Goal: Task Accomplishment & Management: Complete application form

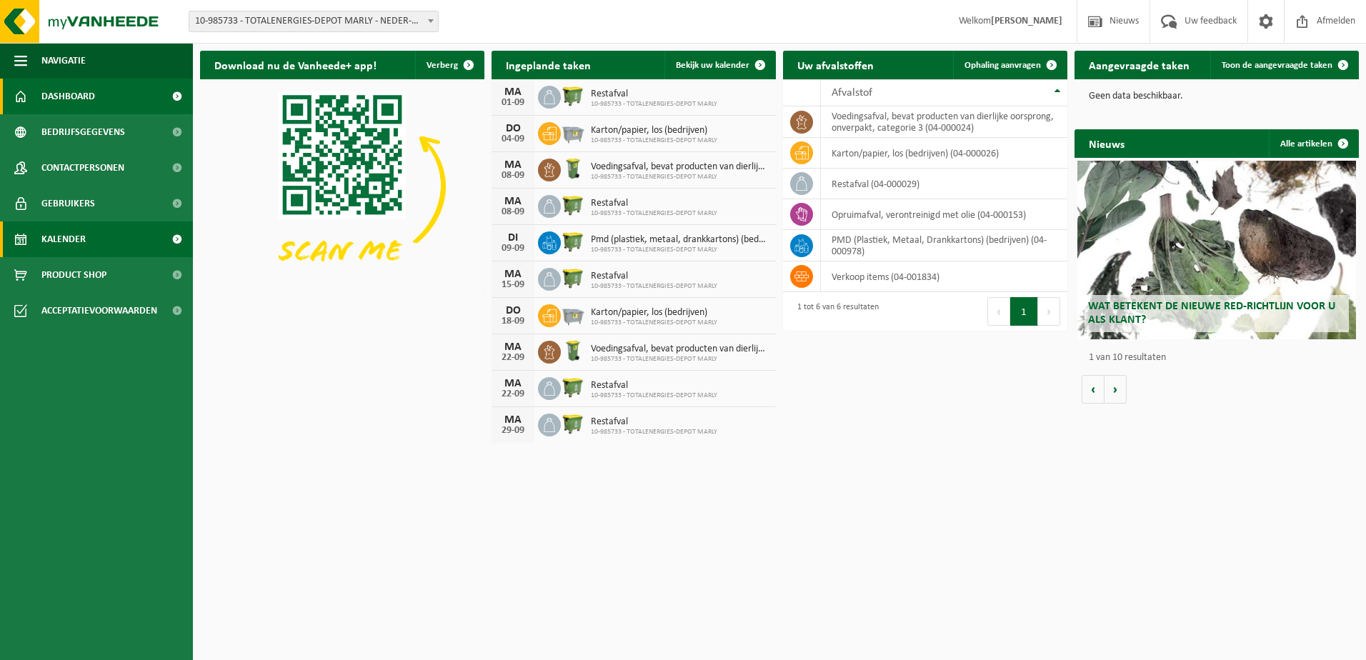
click at [82, 241] on span "Kalender" at bounding box center [63, 240] width 44 height 36
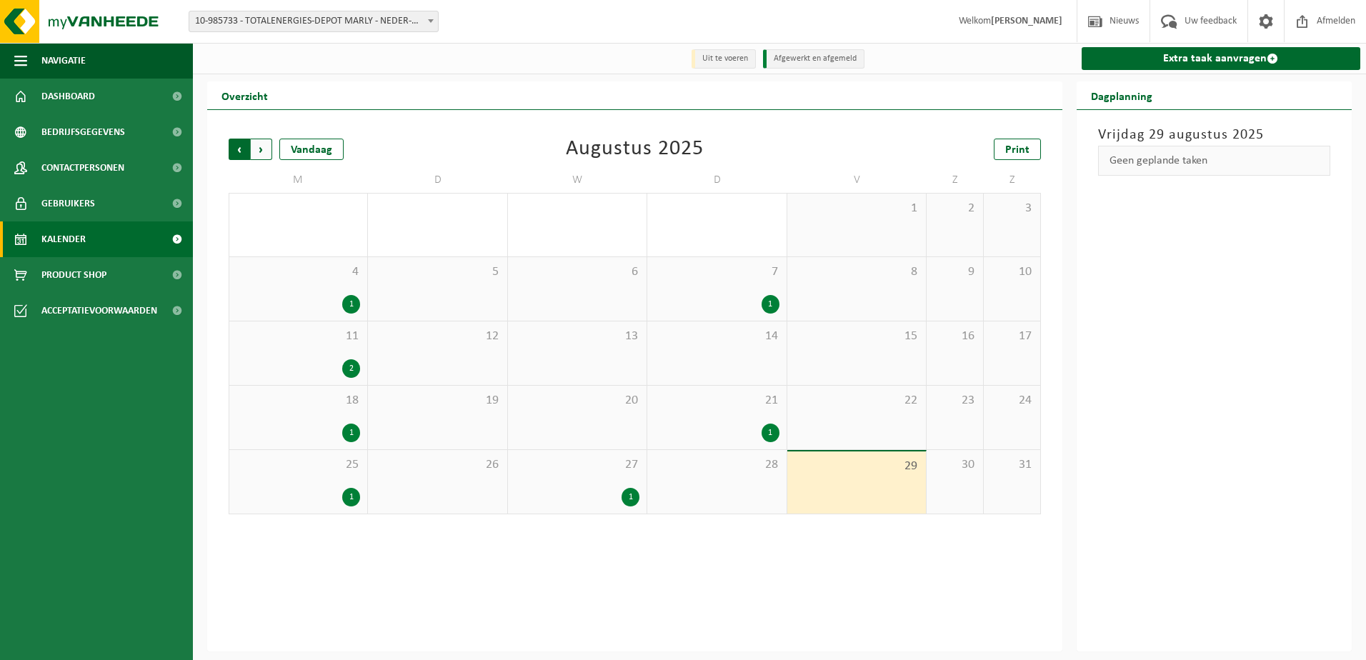
click at [259, 149] on span "Volgende" at bounding box center [261, 149] width 21 height 21
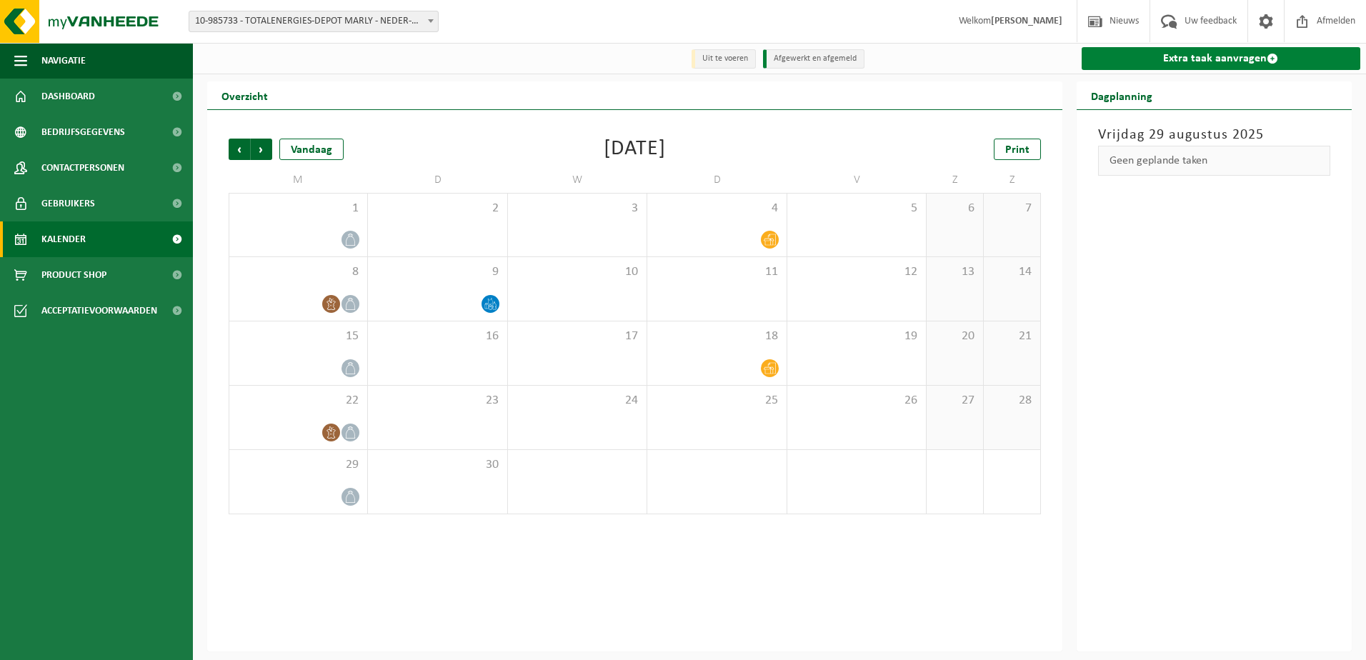
click at [1224, 55] on link "Extra taak aanvragen" at bounding box center [1221, 58] width 279 height 23
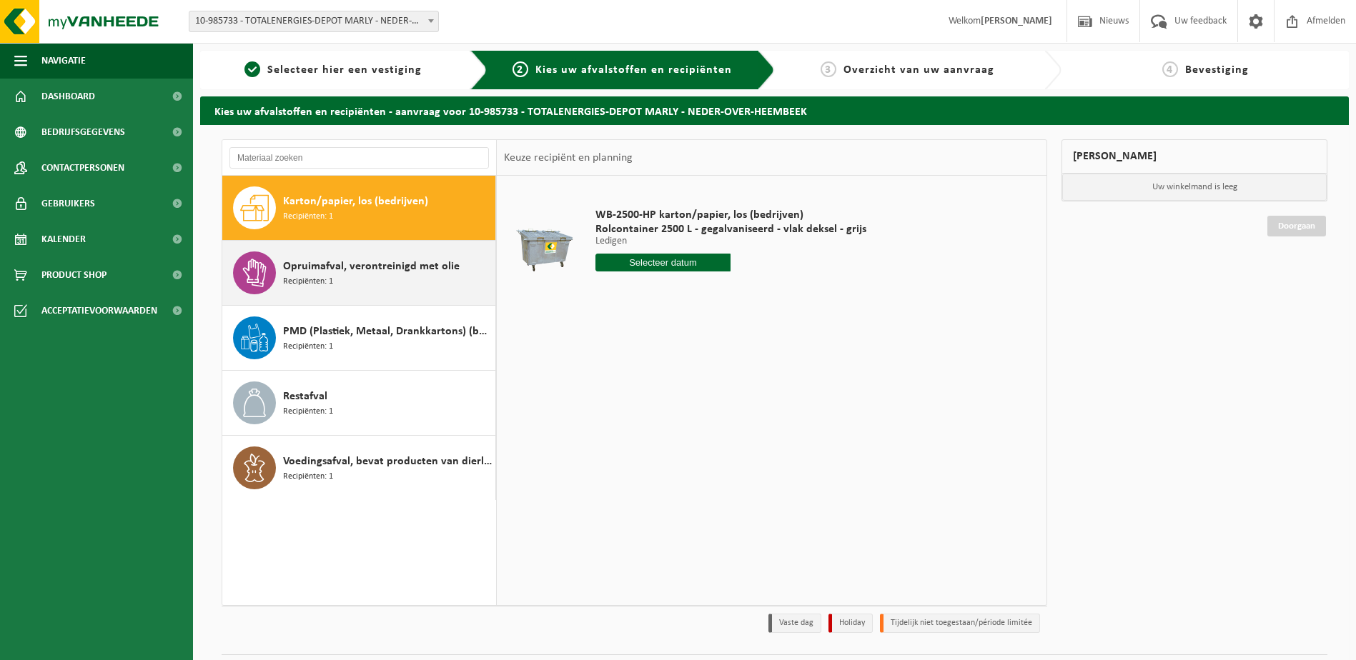
click at [344, 265] on span "Opruimafval, verontreinigd met olie" at bounding box center [371, 266] width 177 height 17
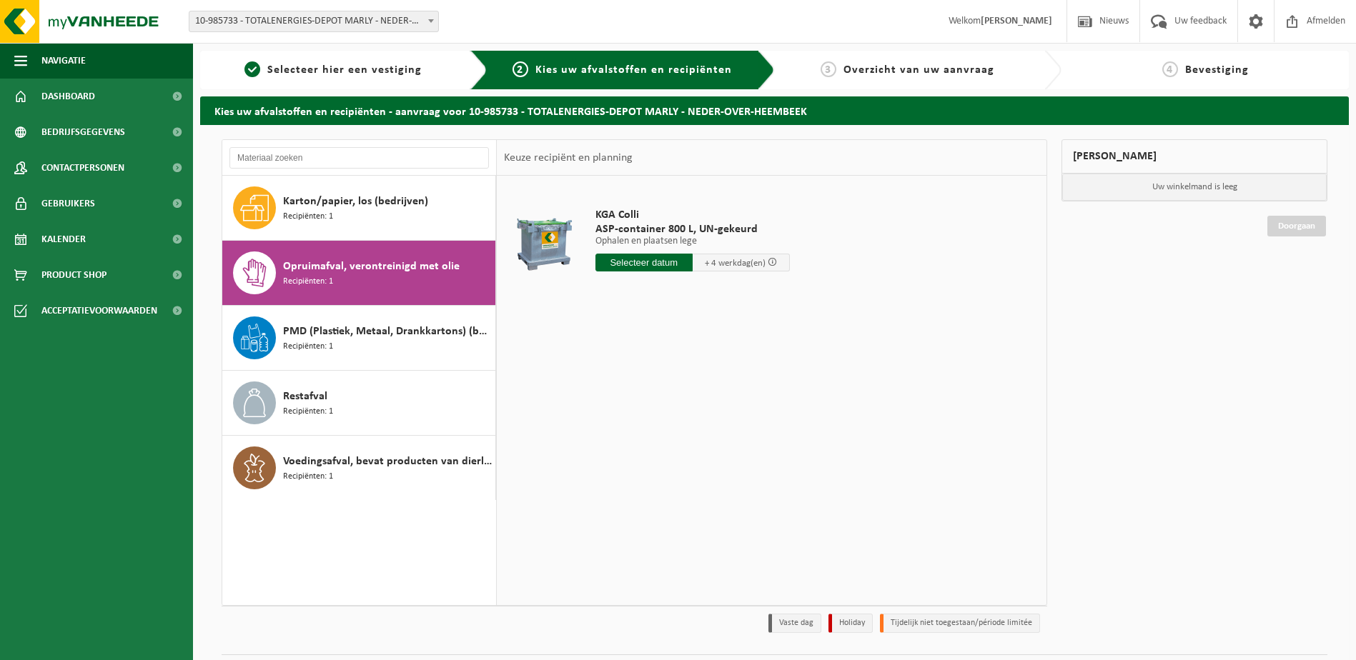
click at [647, 262] on input "text" at bounding box center [643, 263] width 97 height 18
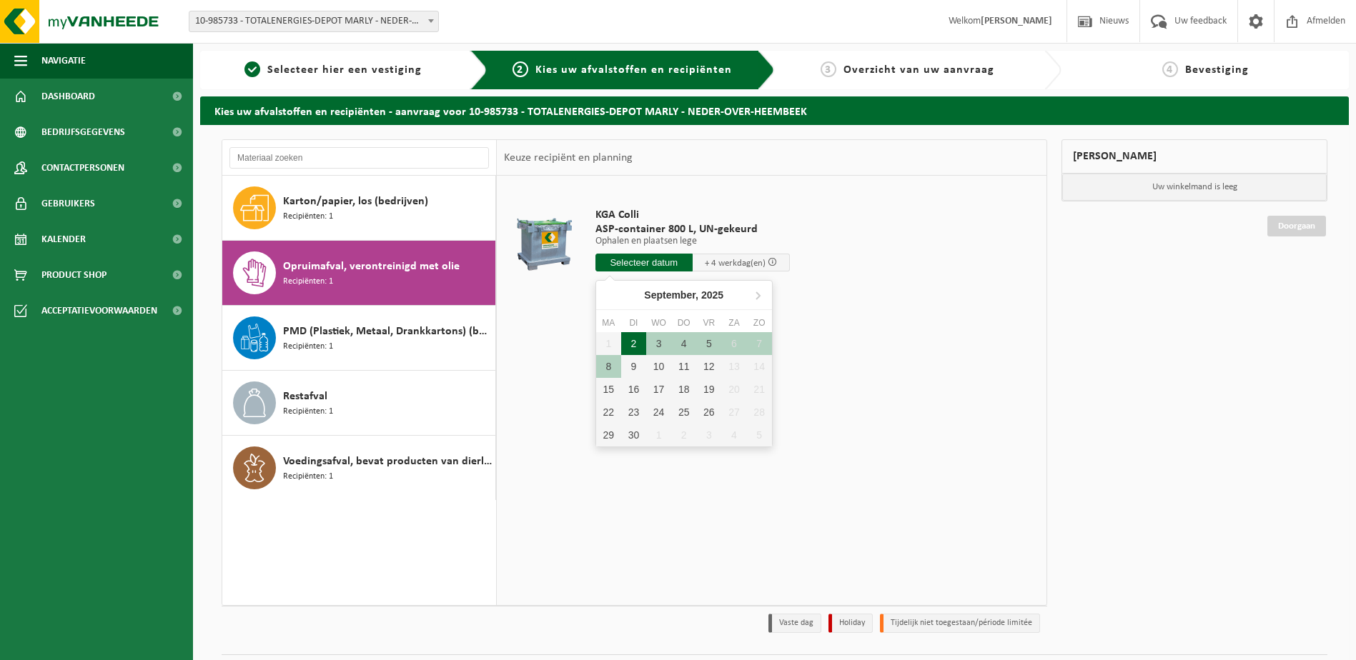
click at [633, 344] on div "2" at bounding box center [633, 343] width 25 height 23
type input "Van 2025-09-02"
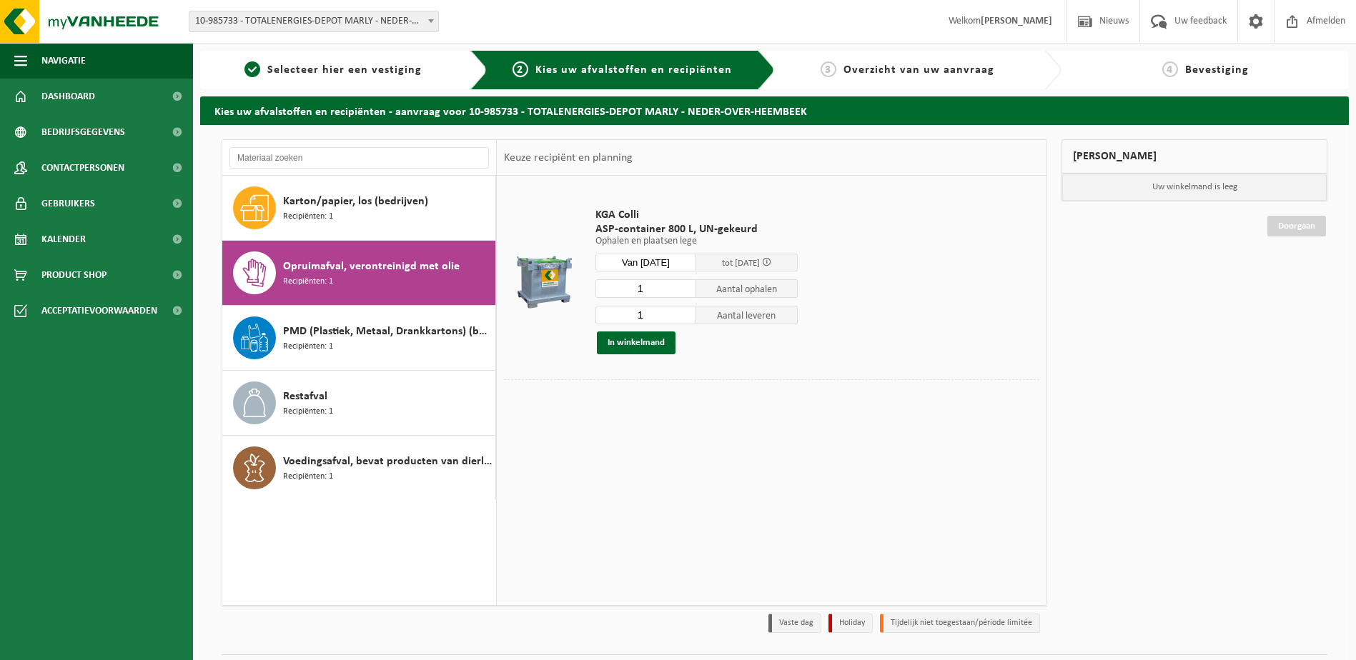
click at [645, 287] on input "1" at bounding box center [645, 288] width 101 height 19
type input "2"
click at [649, 317] on input "1" at bounding box center [645, 315] width 101 height 19
type input "2"
click at [660, 345] on button "In winkelmand" at bounding box center [636, 343] width 79 height 23
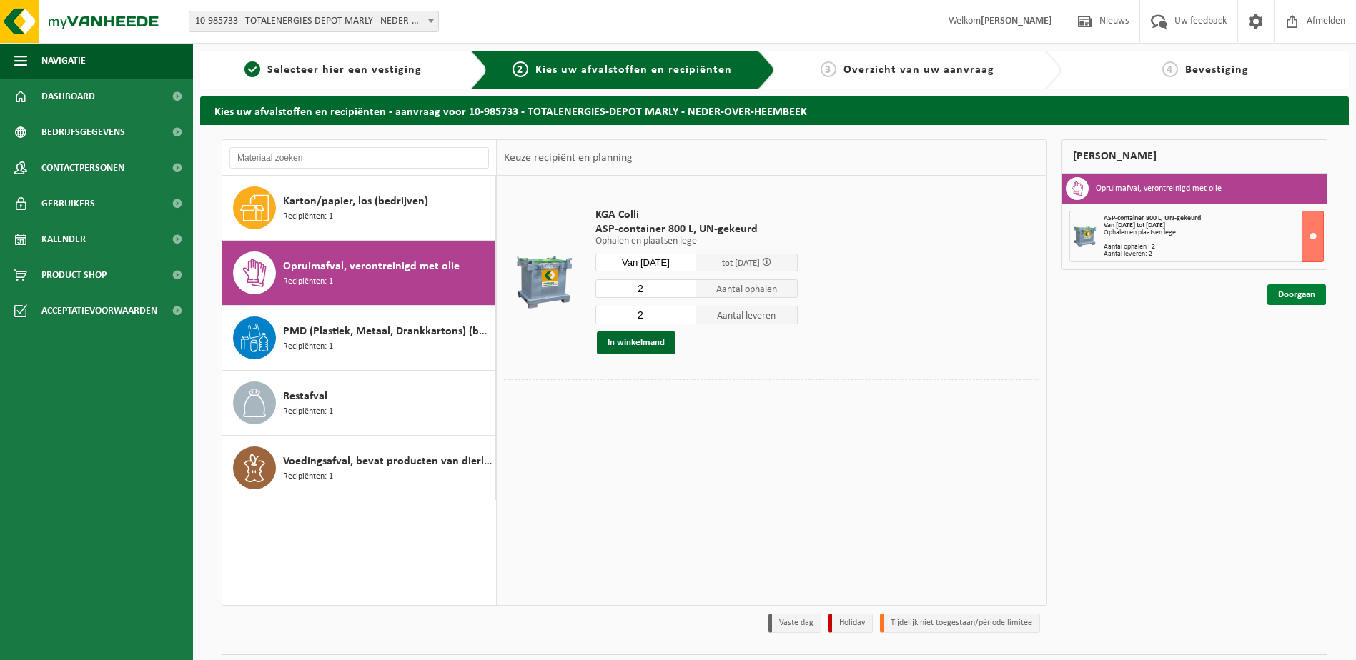
click at [1301, 292] on link "Doorgaan" at bounding box center [1296, 294] width 59 height 21
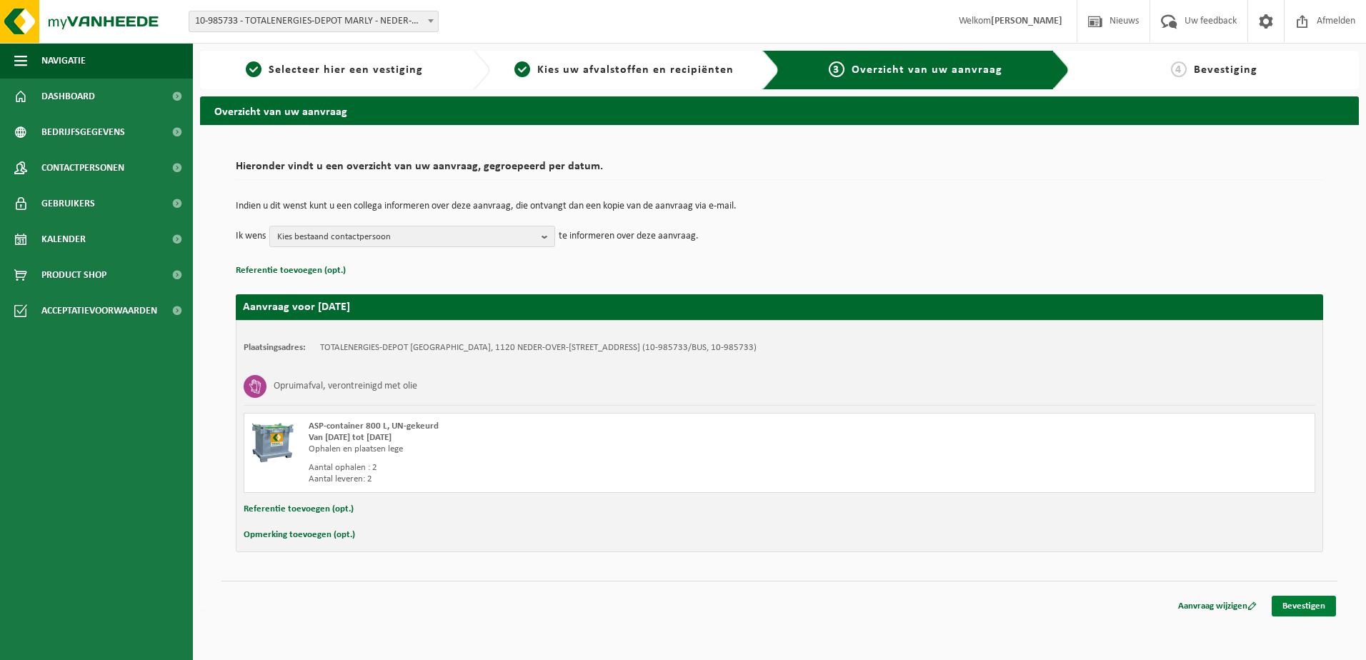
click at [1316, 606] on link "Bevestigen" at bounding box center [1304, 606] width 64 height 21
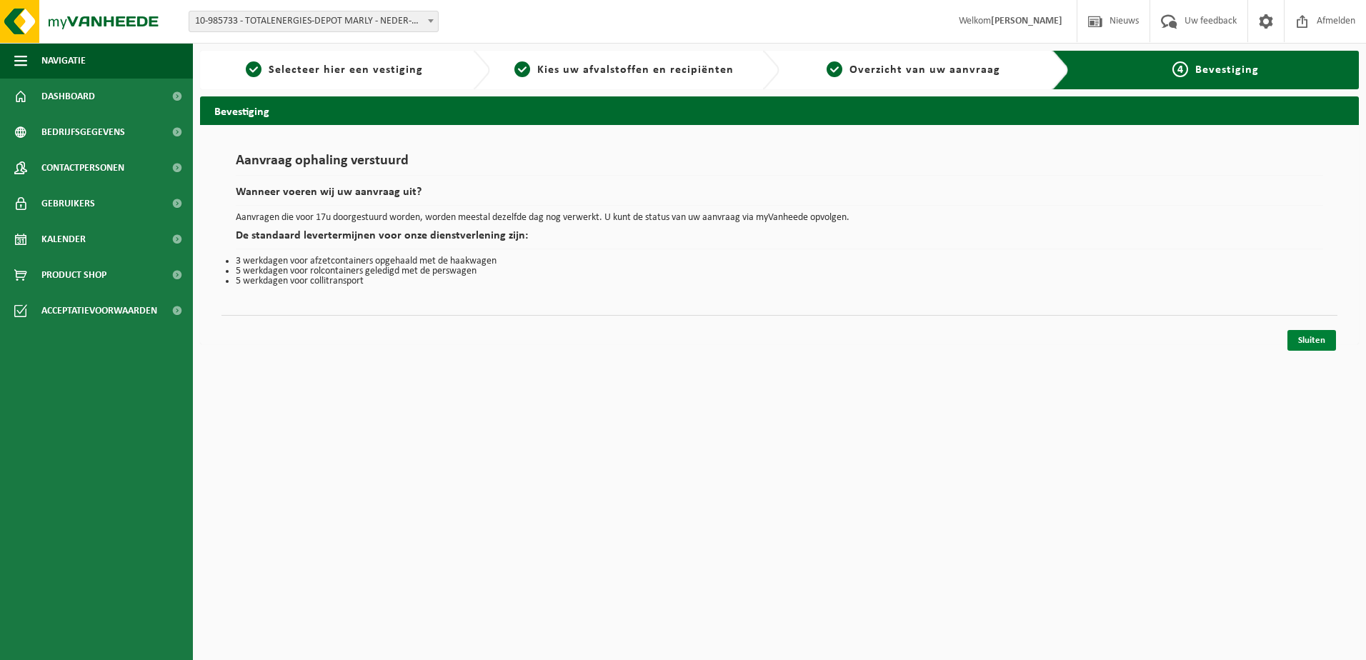
click at [1324, 338] on link "Sluiten" at bounding box center [1312, 340] width 49 height 21
